Goal: Find specific page/section: Find specific page/section

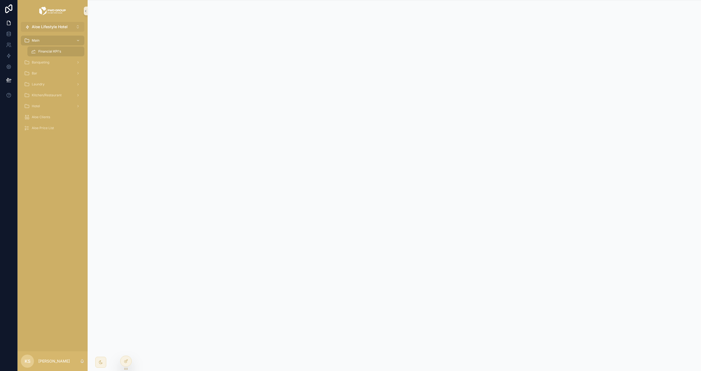
click at [55, 25] on span "Aloe Lifestyle Hotel" at bounding box center [50, 26] width 36 height 5
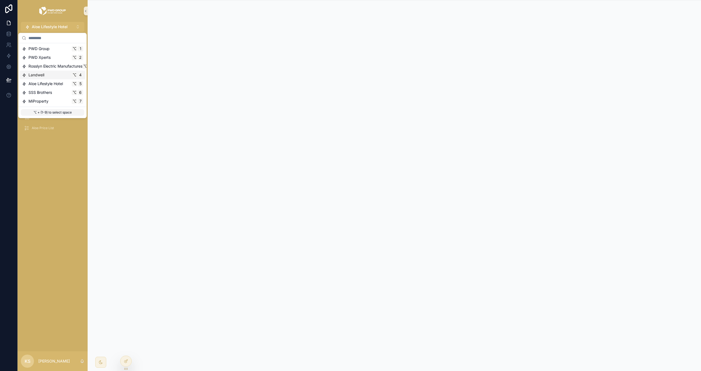
click at [60, 74] on div "Landwell ⌥ 4" at bounding box center [52, 74] width 61 height 5
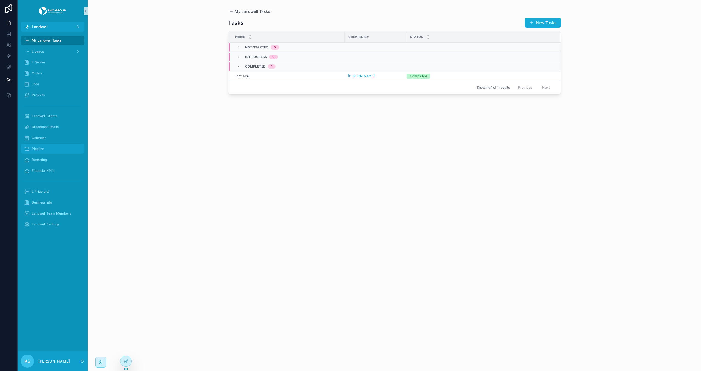
click at [55, 148] on div "Pipeline" at bounding box center [52, 149] width 57 height 9
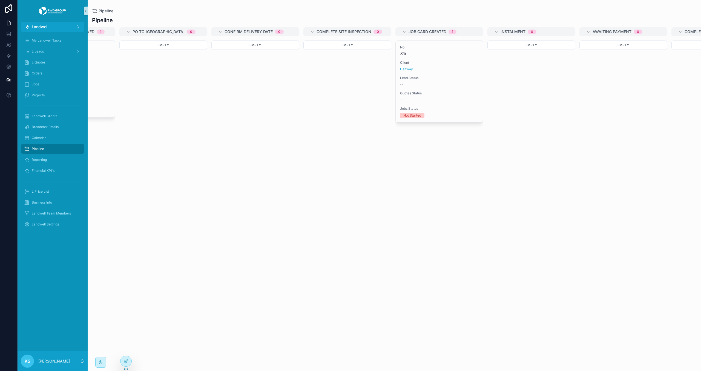
scroll to position [0, 525]
click at [128, 358] on div at bounding box center [125, 361] width 11 height 10
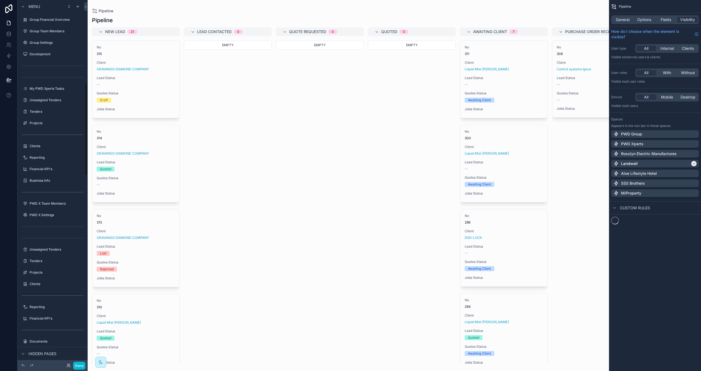
scroll to position [326, 0]
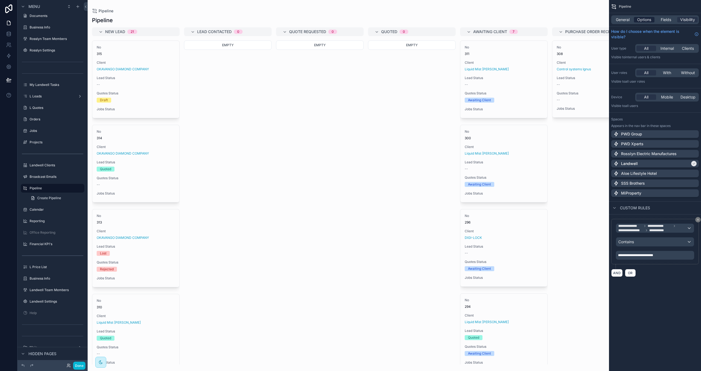
click at [645, 20] on span "Options" at bounding box center [644, 19] width 14 height 5
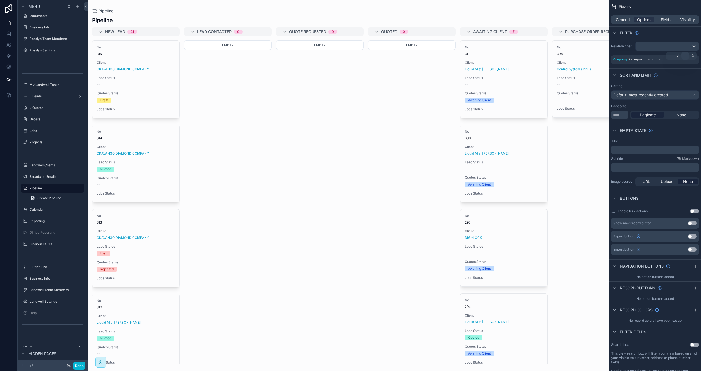
click at [686, 59] on div "scrollable content" at bounding box center [685, 56] width 8 height 8
click at [283, 147] on div "scrollable content" at bounding box center [348, 185] width 521 height 371
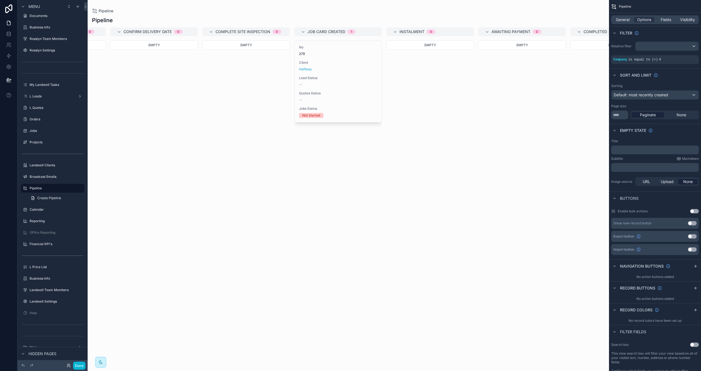
scroll to position [0, 627]
click at [4, 32] on link at bounding box center [8, 33] width 17 height 11
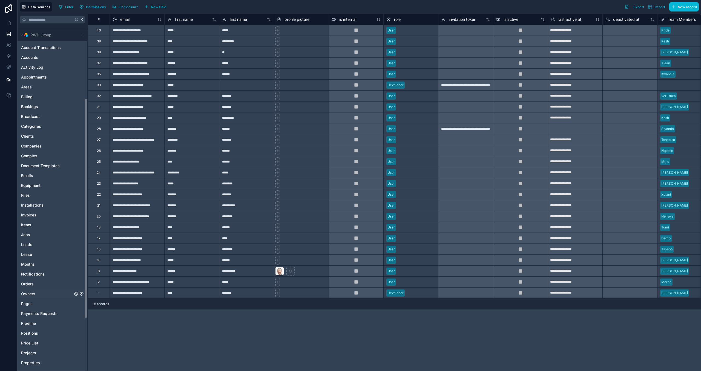
scroll to position [117, 0]
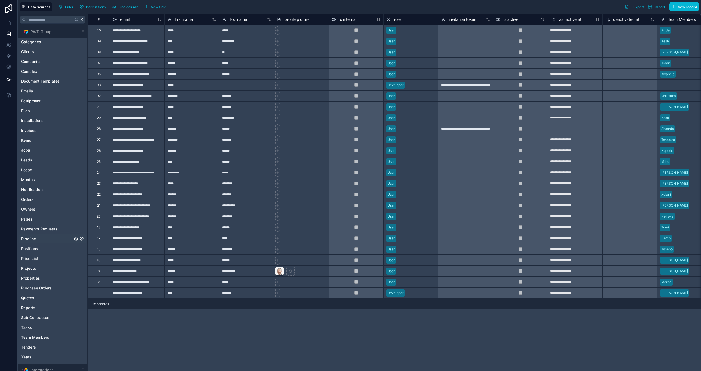
click at [59, 236] on link "Pipeline" at bounding box center [47, 238] width 52 height 5
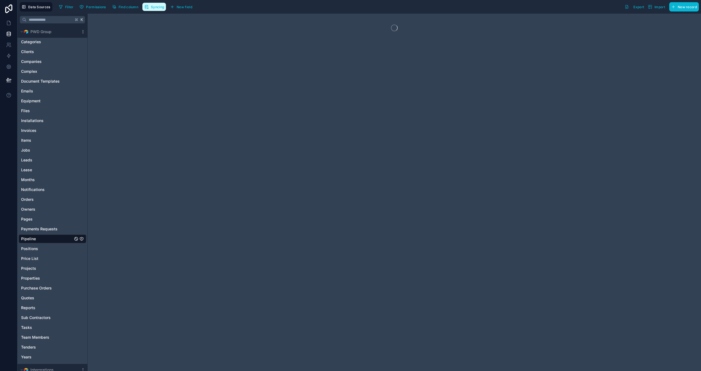
click at [153, 5] on span "Syncing" at bounding box center [157, 7] width 13 height 4
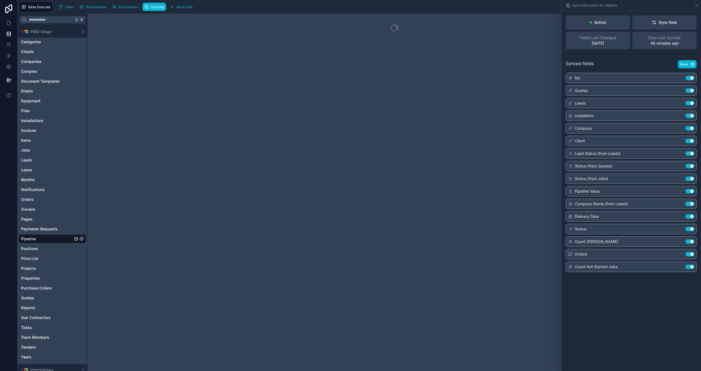
click at [670, 14] on div "Active Sync Now Fields Last Changed [DATE] Data Last Synced 48 minutes ago" at bounding box center [631, 32] width 140 height 43
click at [667, 22] on div "Sync Now" at bounding box center [664, 22] width 25 height 5
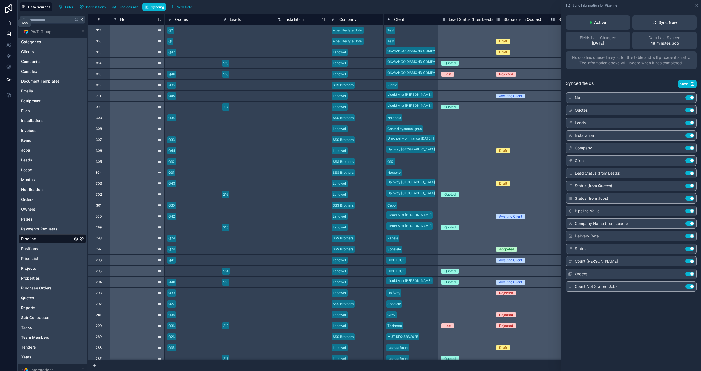
click at [6, 21] on icon at bounding box center [8, 22] width 5 height 5
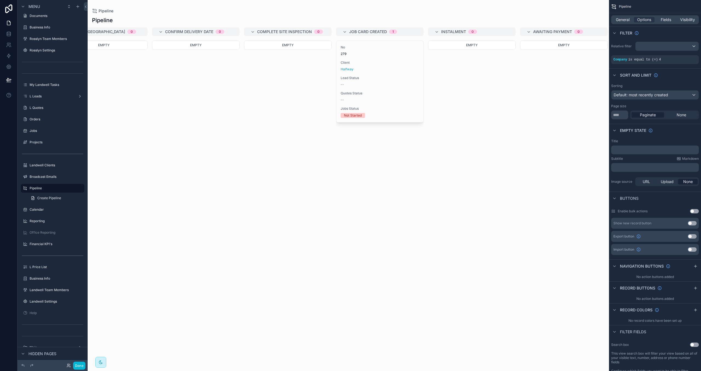
scroll to position [0, 585]
click at [622, 17] on span "General" at bounding box center [623, 19] width 14 height 5
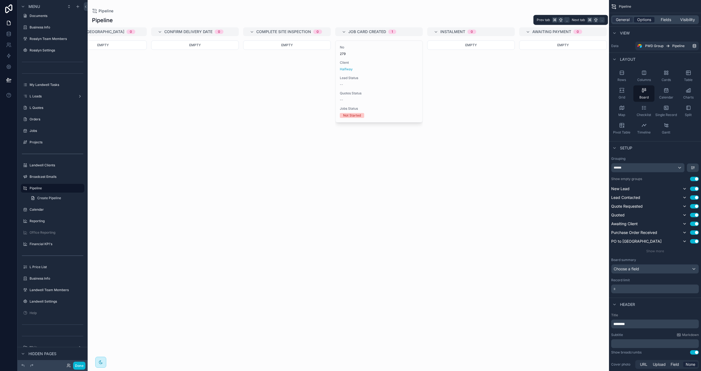
click at [645, 22] on span "Options" at bounding box center [644, 19] width 14 height 5
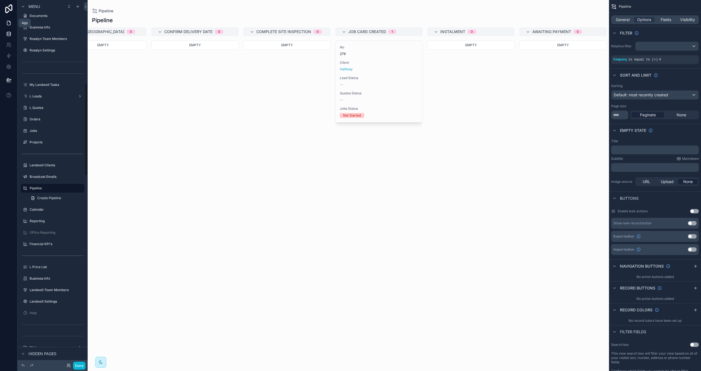
drag, startPoint x: 6, startPoint y: 28, endPoint x: 7, endPoint y: 35, distance: 6.9
click at [6, 28] on link at bounding box center [8, 23] width 17 height 11
click at [7, 35] on icon at bounding box center [9, 35] width 4 height 2
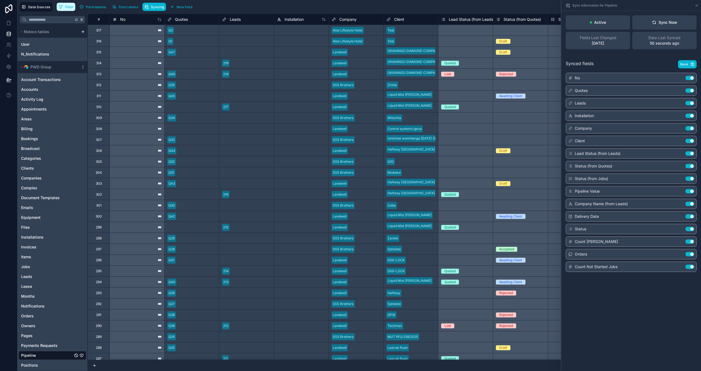
click at [67, 5] on span "Filter" at bounding box center [69, 7] width 8 height 4
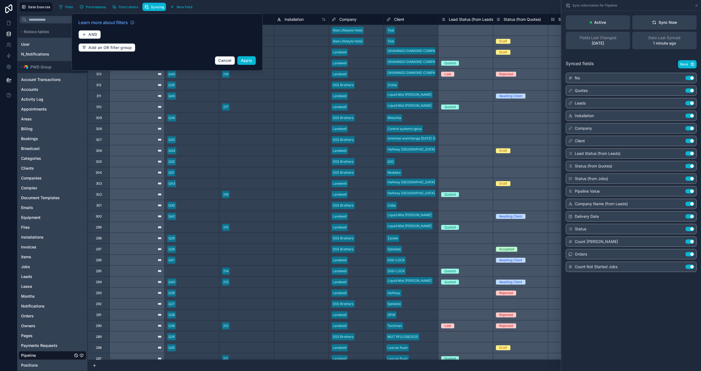
click at [630, 63] on div "Synced fields Save" at bounding box center [631, 64] width 131 height 8
click at [626, 62] on div "Synced fields Save" at bounding box center [631, 64] width 131 height 8
click at [85, 32] on icon "button" at bounding box center [84, 34] width 4 height 4
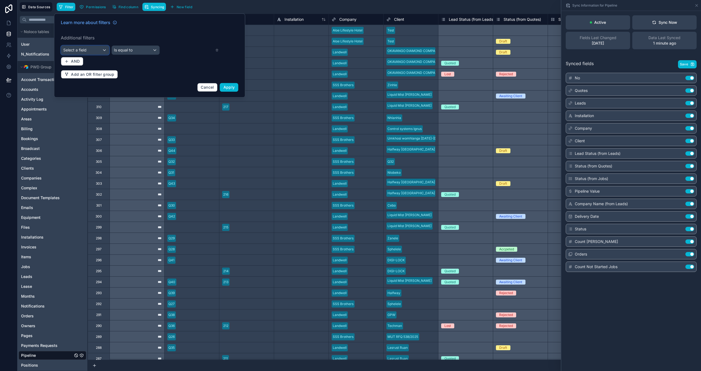
click at [95, 51] on div "Select a field" at bounding box center [85, 50] width 48 height 9
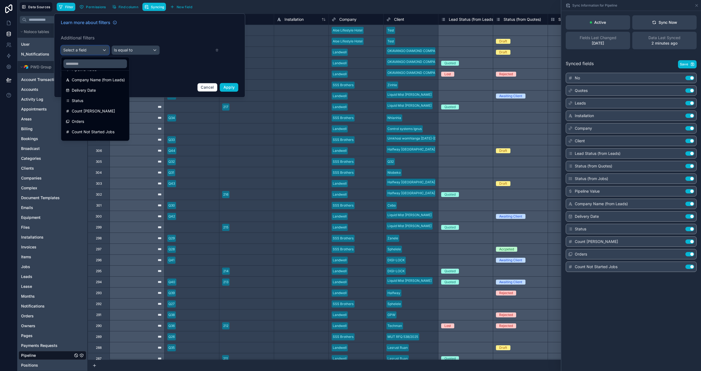
scroll to position [146, 0]
click at [90, 98] on div "Status" at bounding box center [95, 100] width 59 height 7
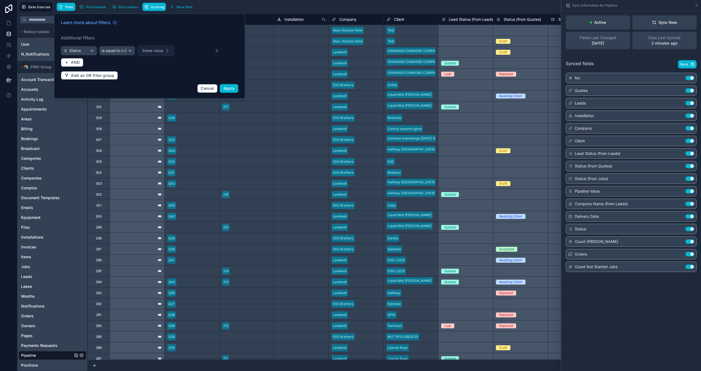
click at [147, 49] on span "Some value" at bounding box center [152, 50] width 21 height 5
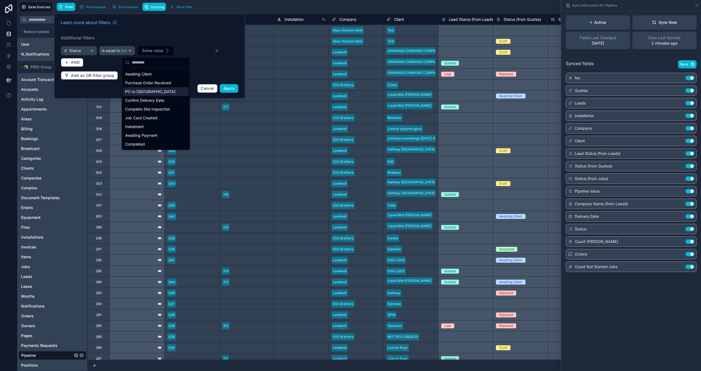
scroll to position [32, 0]
click at [155, 121] on div "Job Card Created" at bounding box center [156, 119] width 66 height 9
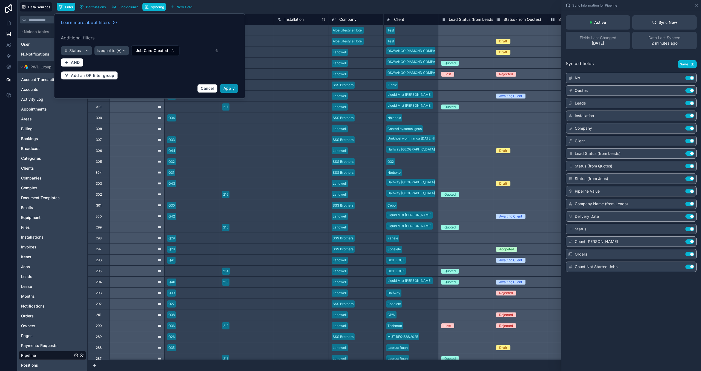
click at [229, 91] on span "Apply" at bounding box center [229, 88] width 12 height 5
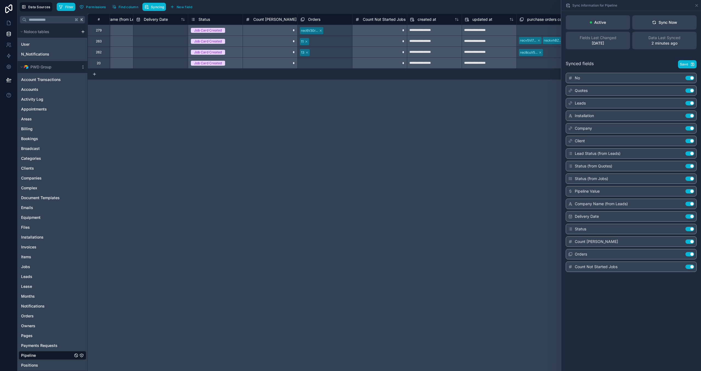
scroll to position [0, 614]
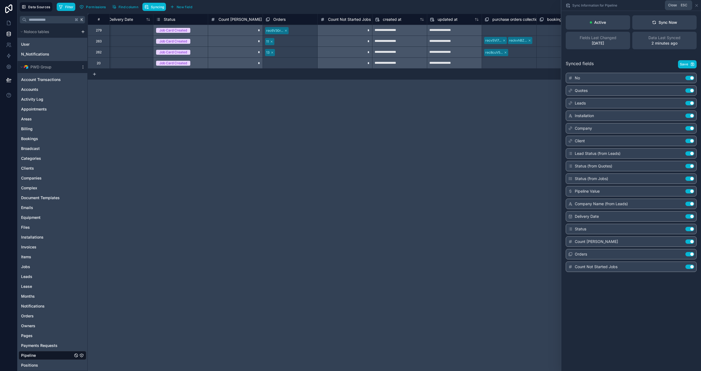
click at [696, 6] on icon at bounding box center [696, 5] width 4 height 4
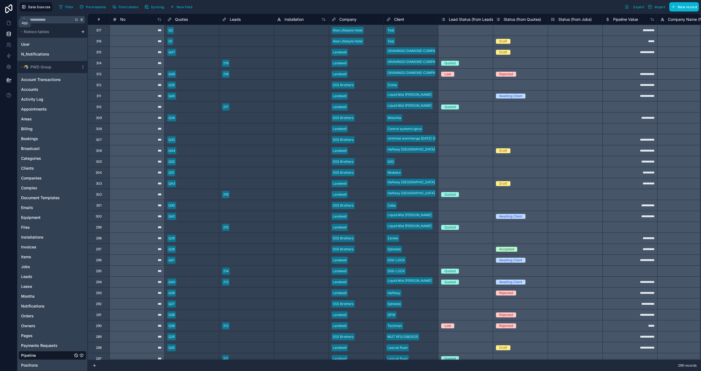
drag, startPoint x: 3, startPoint y: 22, endPoint x: 12, endPoint y: 29, distance: 11.4
click at [3, 22] on link at bounding box center [8, 23] width 17 height 11
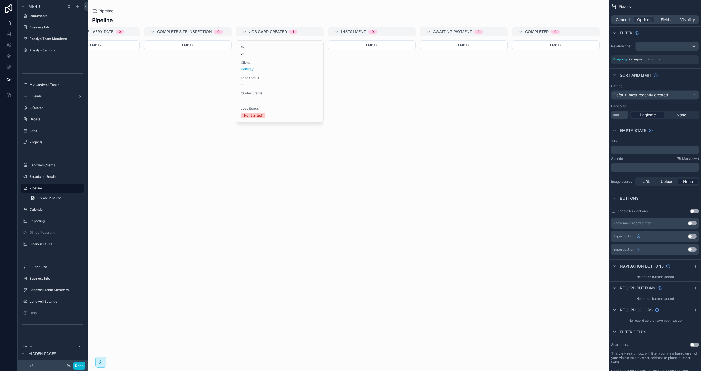
scroll to position [0, 679]
click at [624, 20] on span "General" at bounding box center [623, 19] width 14 height 5
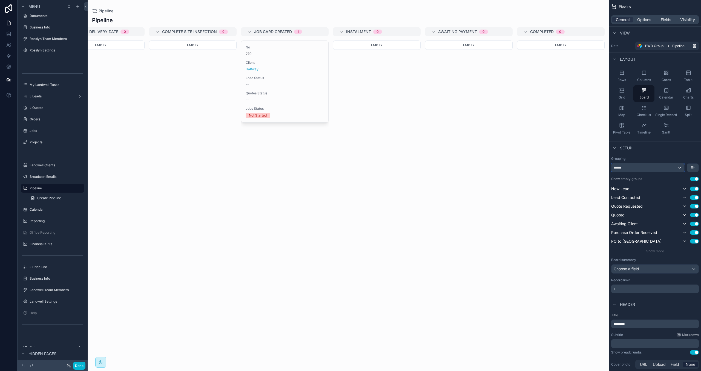
click at [668, 168] on div "******" at bounding box center [647, 167] width 73 height 9
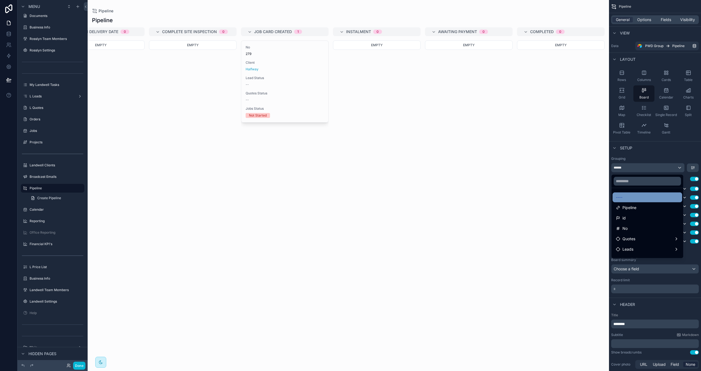
click at [653, 199] on div "----" at bounding box center [647, 197] width 63 height 7
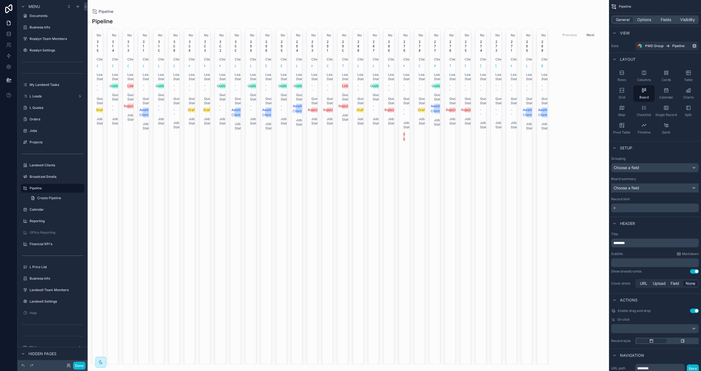
click at [645, 188] on div "Choose a field" at bounding box center [654, 188] width 87 height 9
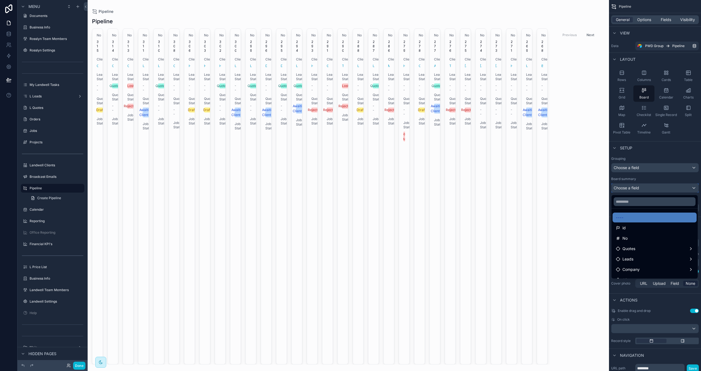
scroll to position [0, 0]
click at [640, 168] on div "scrollable content" at bounding box center [350, 185] width 701 height 371
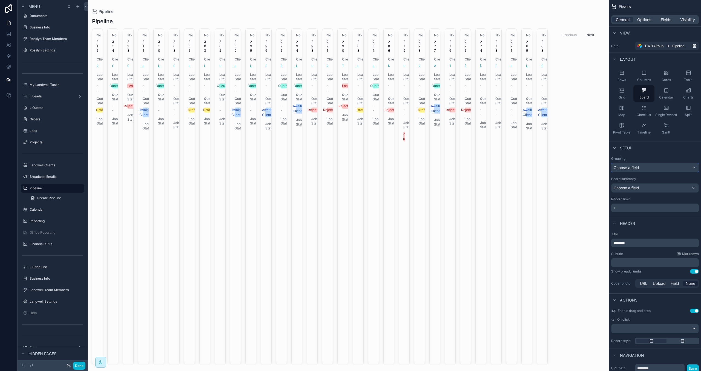
click at [638, 169] on div "Choose a field" at bounding box center [654, 167] width 87 height 9
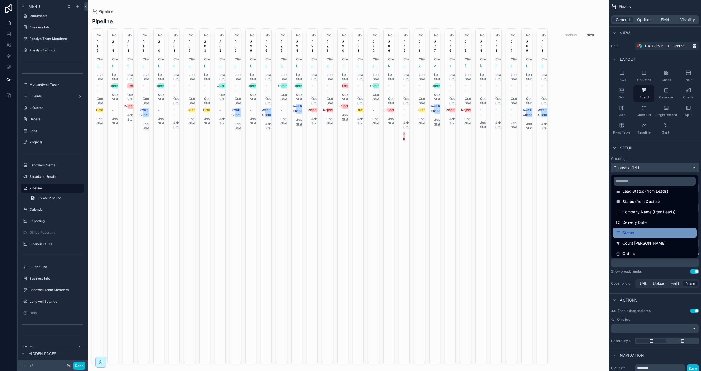
scroll to position [100, 0]
click at [639, 232] on div "Status" at bounding box center [654, 232] width 77 height 7
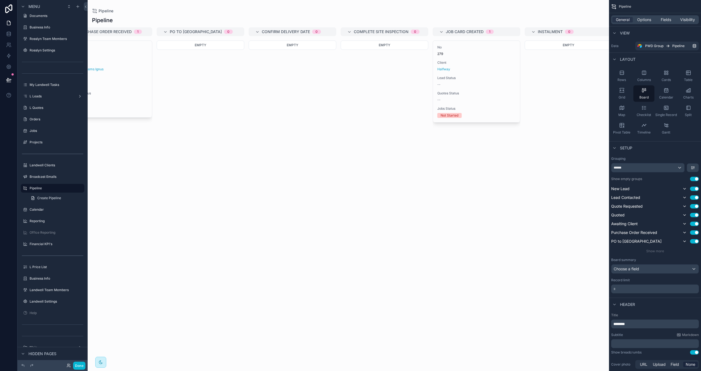
scroll to position [0, 501]
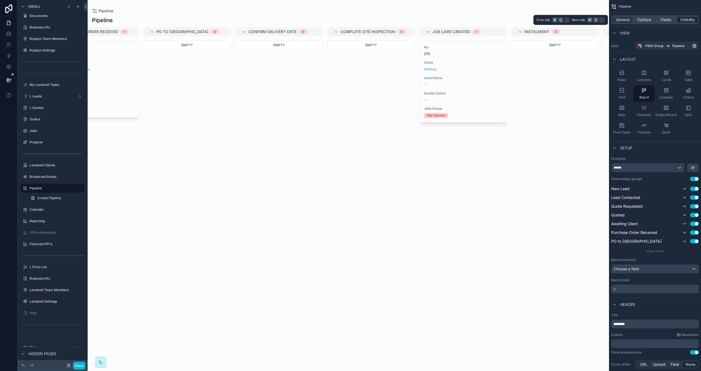
click at [685, 19] on span "Visibility" at bounding box center [687, 19] width 15 height 5
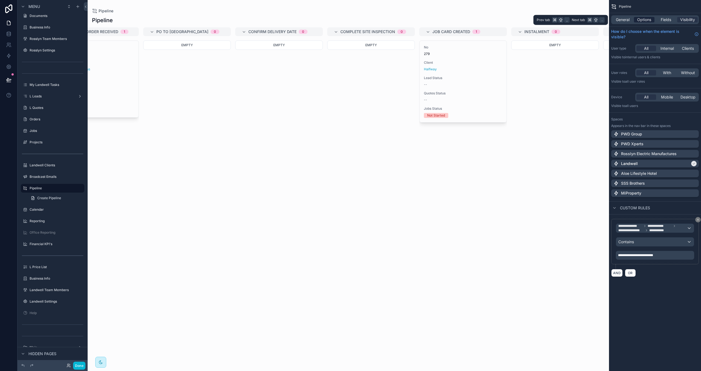
click at [644, 19] on span "Options" at bounding box center [644, 19] width 14 height 5
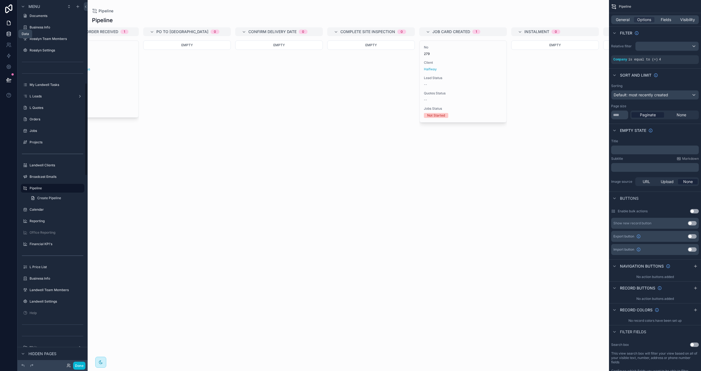
click at [13, 36] on link at bounding box center [8, 33] width 17 height 11
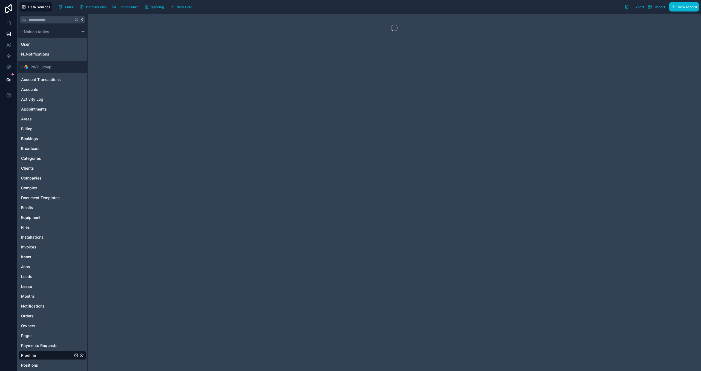
click at [81, 356] on icon "Pipeline" at bounding box center [81, 356] width 4 height 4
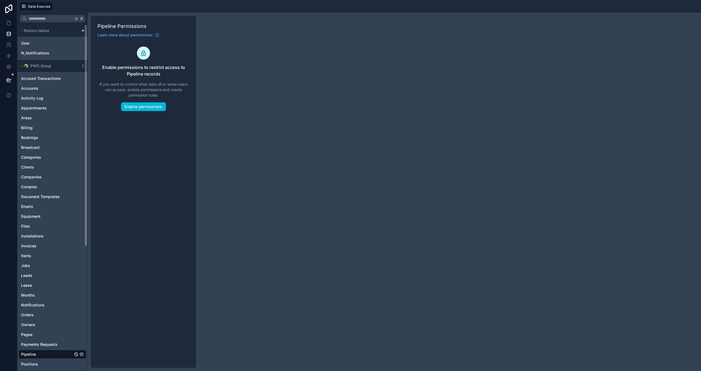
click at [33, 352] on span "Pipeline" at bounding box center [28, 354] width 15 height 5
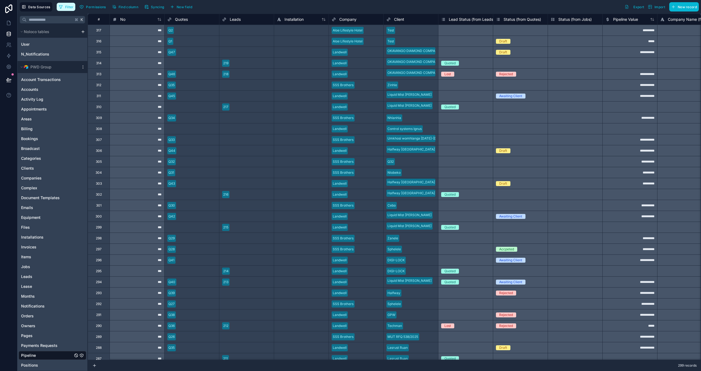
click at [63, 6] on button "Filter" at bounding box center [66, 7] width 19 height 8
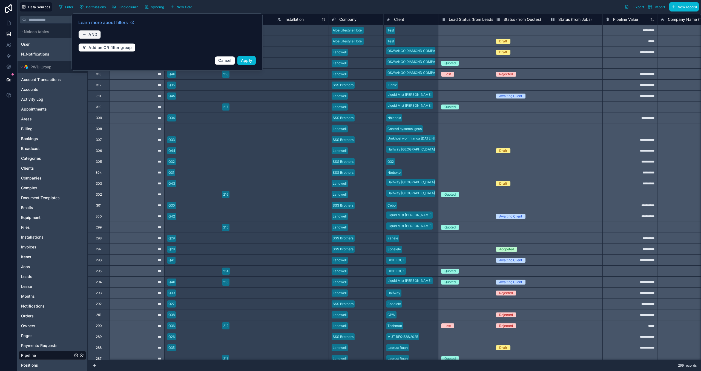
click at [86, 33] on icon "button" at bounding box center [84, 34] width 4 height 4
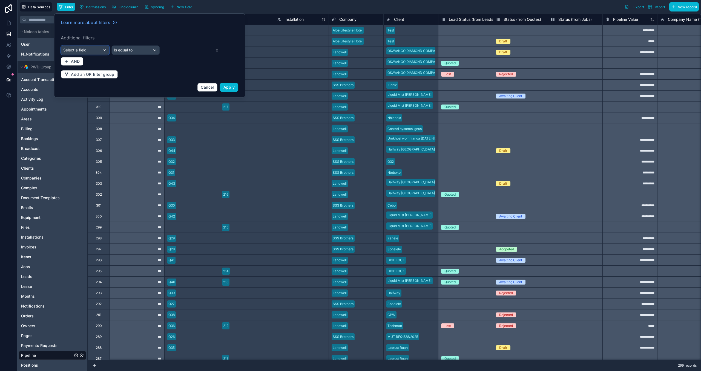
click at [100, 51] on div "Select a field" at bounding box center [85, 50] width 48 height 9
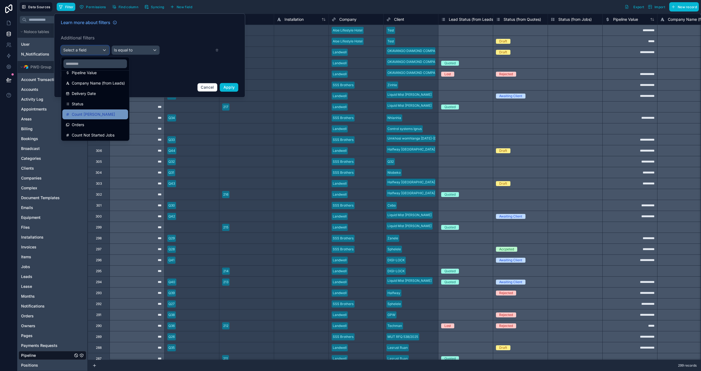
scroll to position [142, 0]
click at [99, 105] on div "Status" at bounding box center [95, 105] width 59 height 7
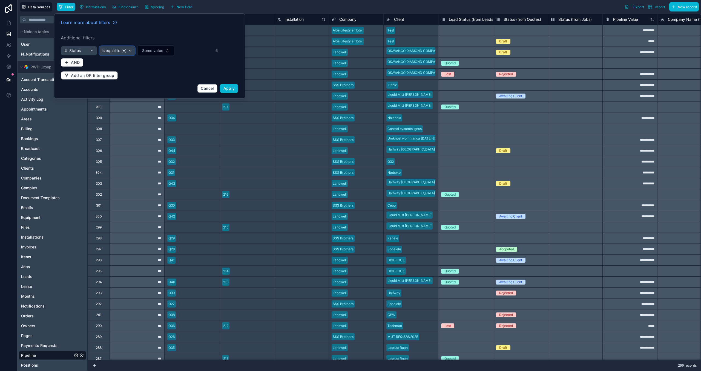
click at [128, 47] on div "Is equal to (=)" at bounding box center [117, 50] width 36 height 9
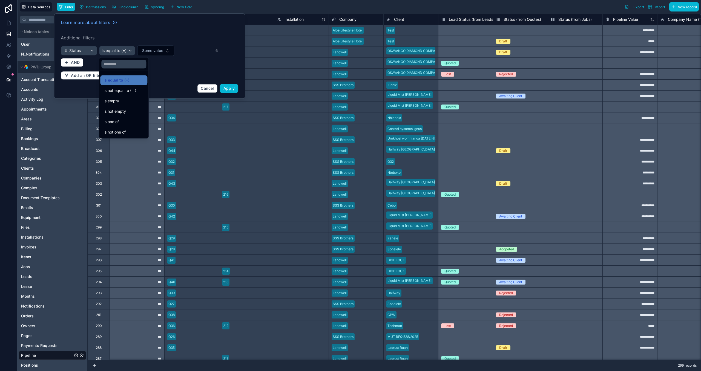
click at [145, 50] on div at bounding box center [149, 55] width 191 height 85
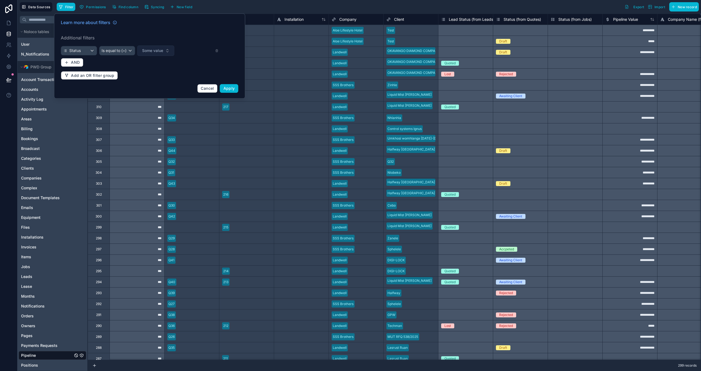
click at [149, 55] on button "Some value" at bounding box center [155, 50] width 37 height 10
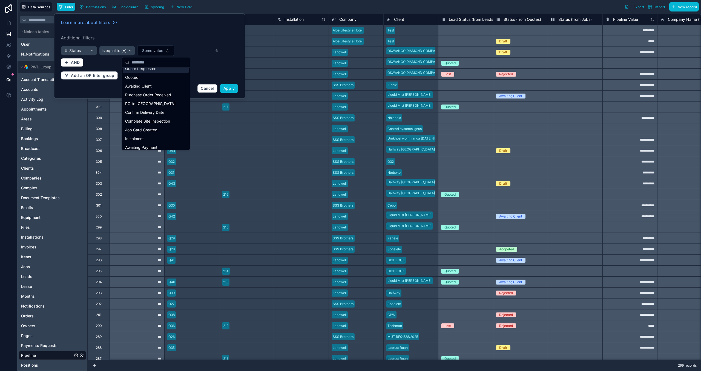
scroll to position [34, 0]
click at [155, 128] on div "Job Card Created" at bounding box center [156, 125] width 66 height 9
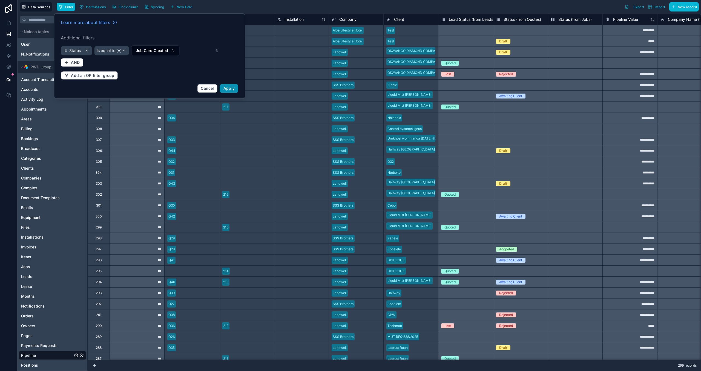
click at [234, 91] on button "Apply" at bounding box center [229, 88] width 19 height 9
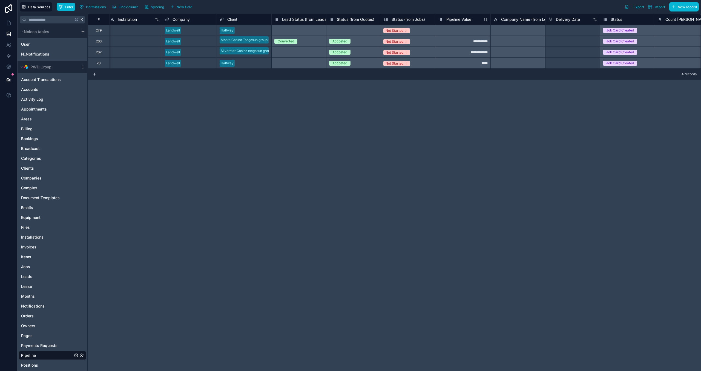
scroll to position [0, 164]
click at [9, 23] on icon at bounding box center [8, 22] width 5 height 5
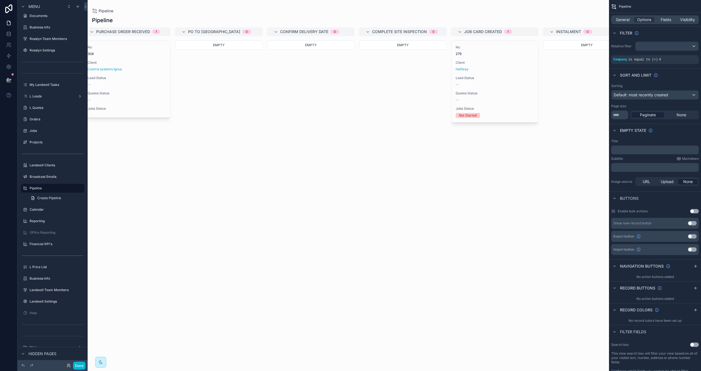
scroll to position [0, 470]
